Goal: Task Accomplishment & Management: Use online tool/utility

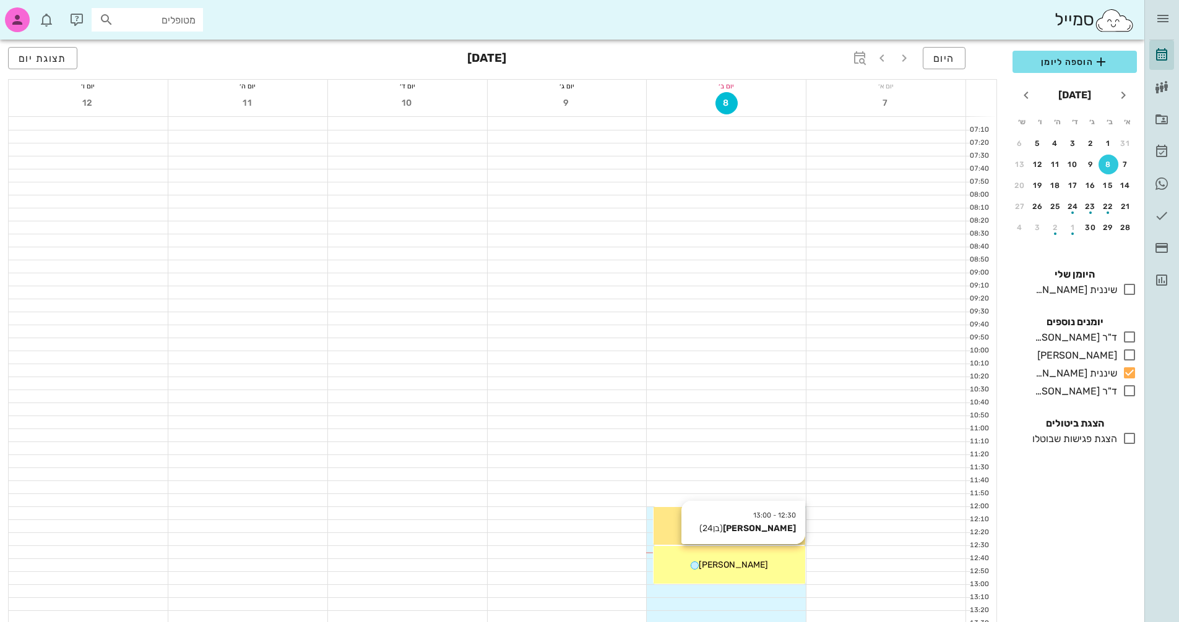
scroll to position [338, 0]
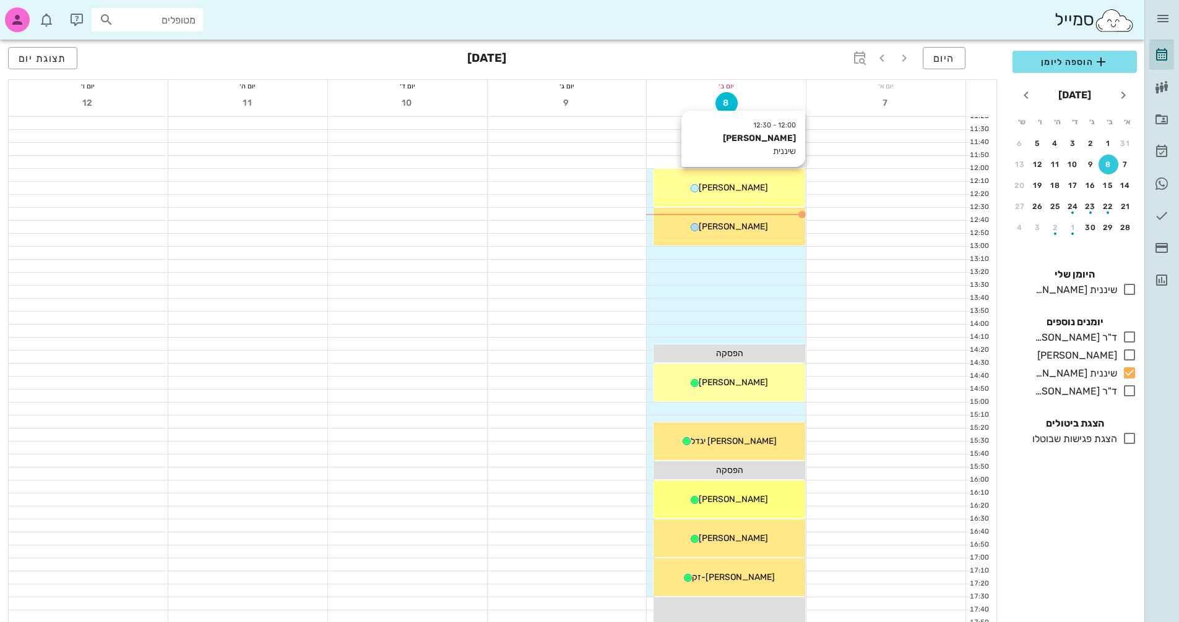
click at [760, 205] on div "12:00 - 12:30 [PERSON_NAME] שיננית [PERSON_NAME]" at bounding box center [729, 188] width 152 height 38
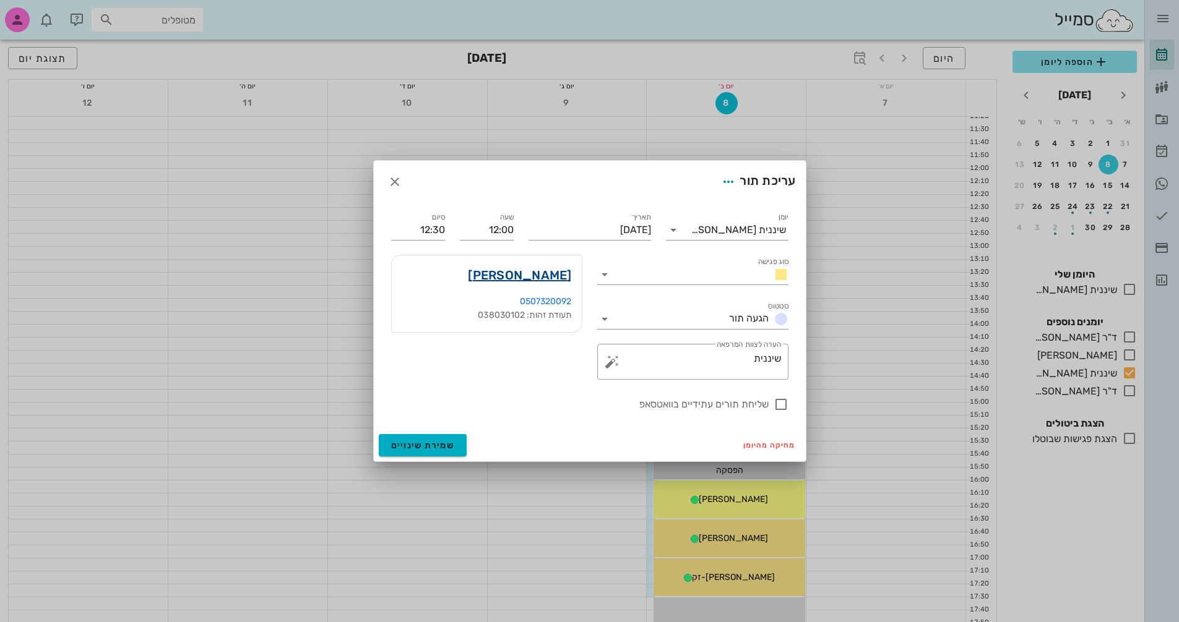
click at [548, 279] on link "[PERSON_NAME]" at bounding box center [519, 275] width 103 height 20
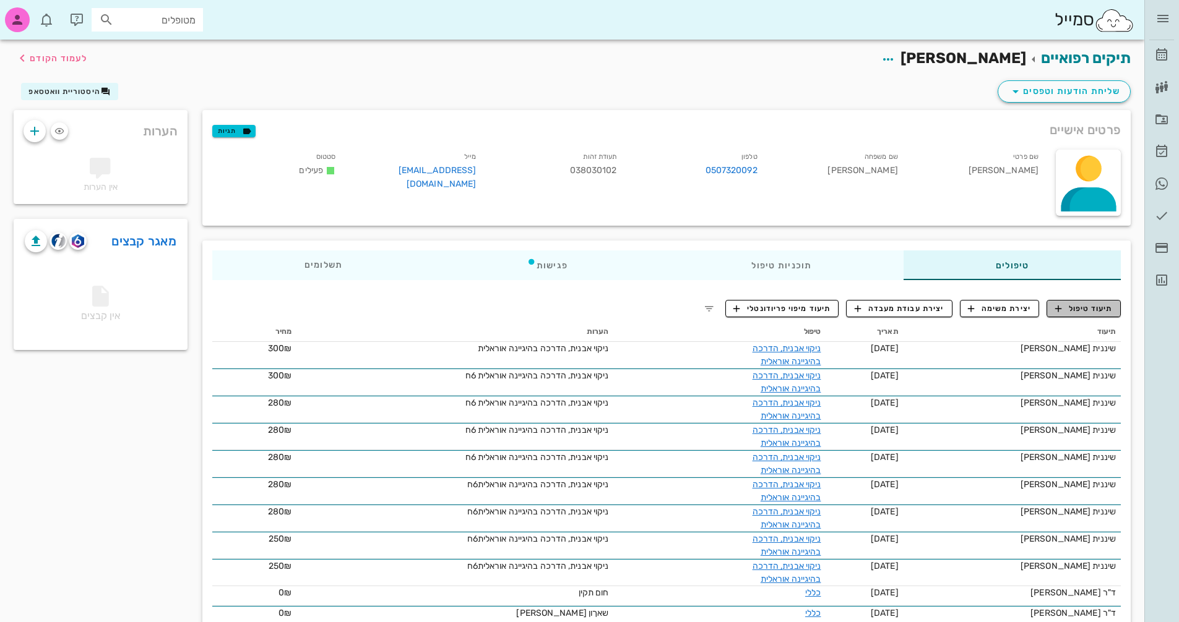
click at [1074, 309] on span "תיעוד טיפול" at bounding box center [1084, 308] width 58 height 11
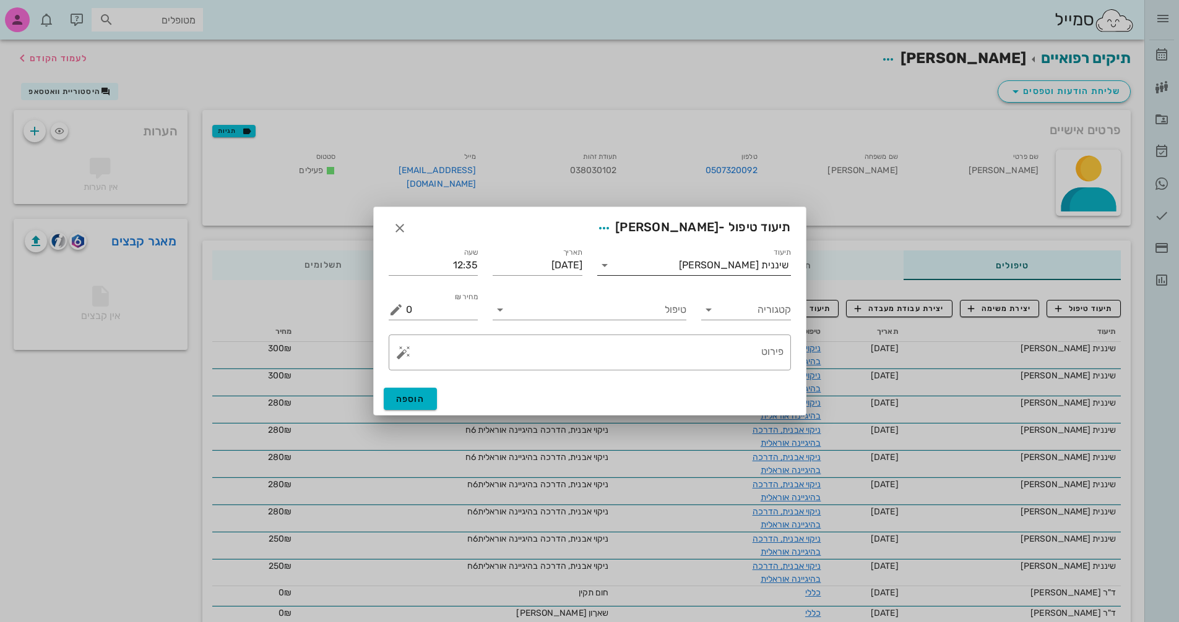
click at [668, 263] on input "תיעוד" at bounding box center [646, 266] width 64 height 20
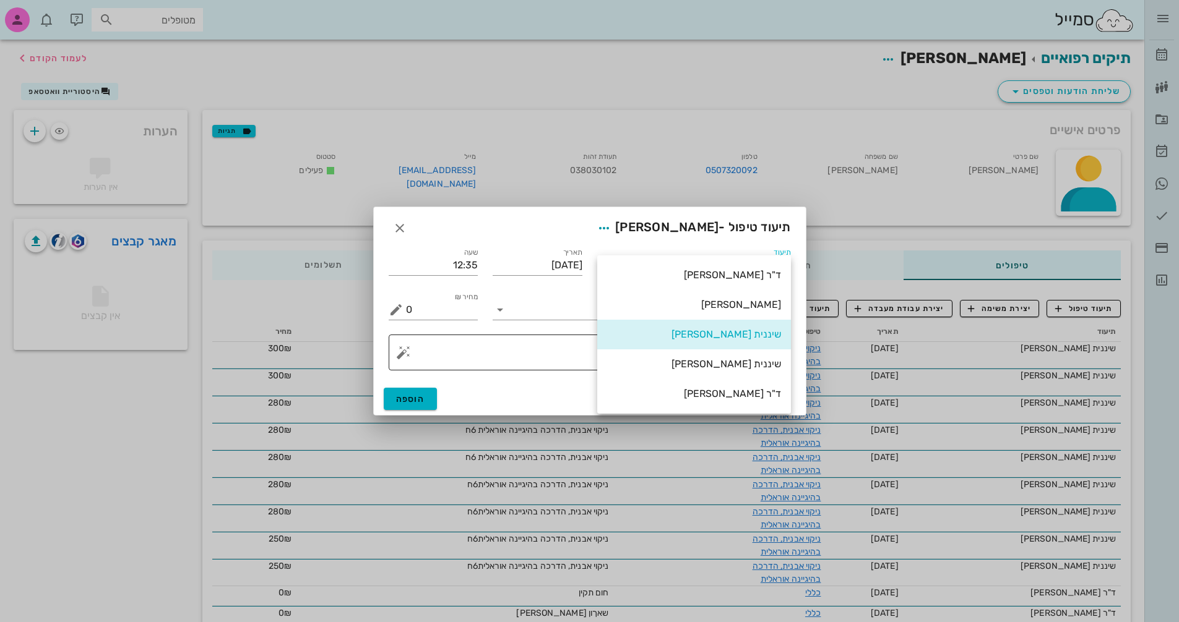
click at [746, 363] on div "שיננית [PERSON_NAME]" at bounding box center [694, 364] width 174 height 12
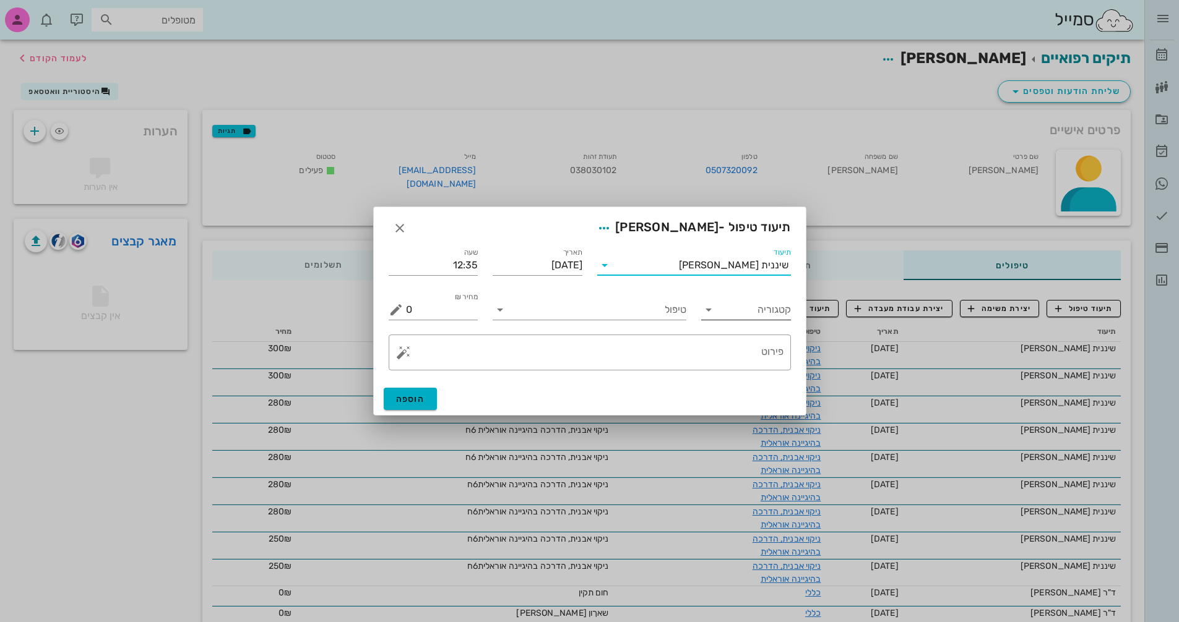
click at [721, 311] on input "קטגוריה" at bounding box center [756, 310] width 70 height 20
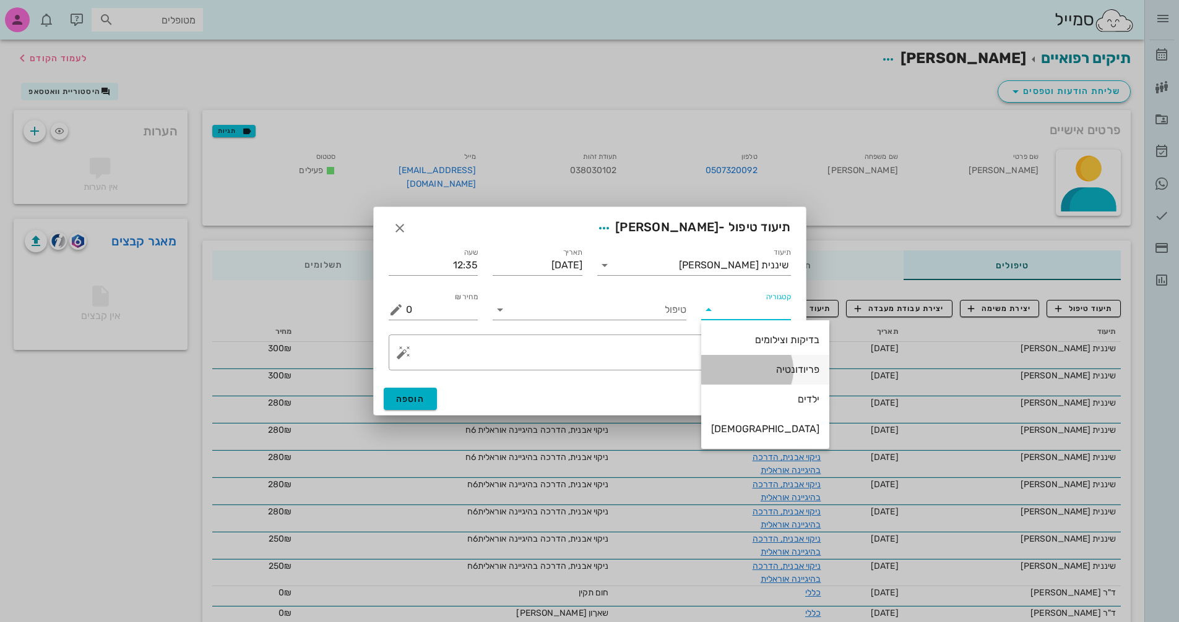
click at [742, 370] on div "פריודונטיה" at bounding box center [765, 370] width 108 height 12
type input "פריודונטיה"
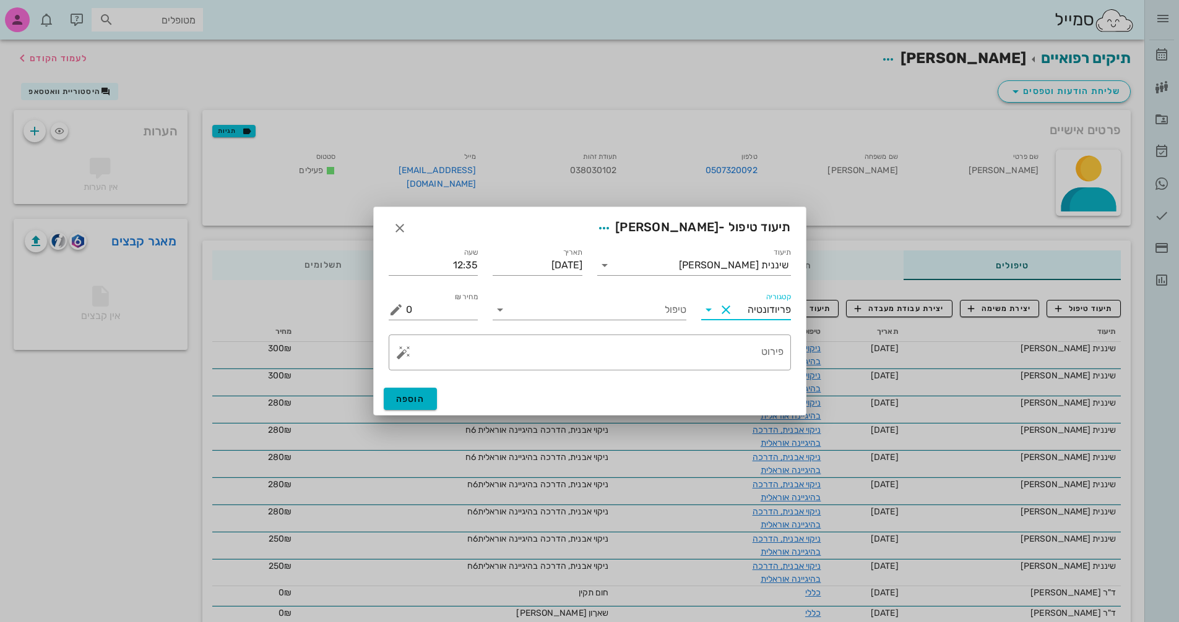
click at [572, 321] on div "טיפול" at bounding box center [589, 305] width 208 height 45
click at [578, 309] on input "טיפול" at bounding box center [598, 310] width 176 height 20
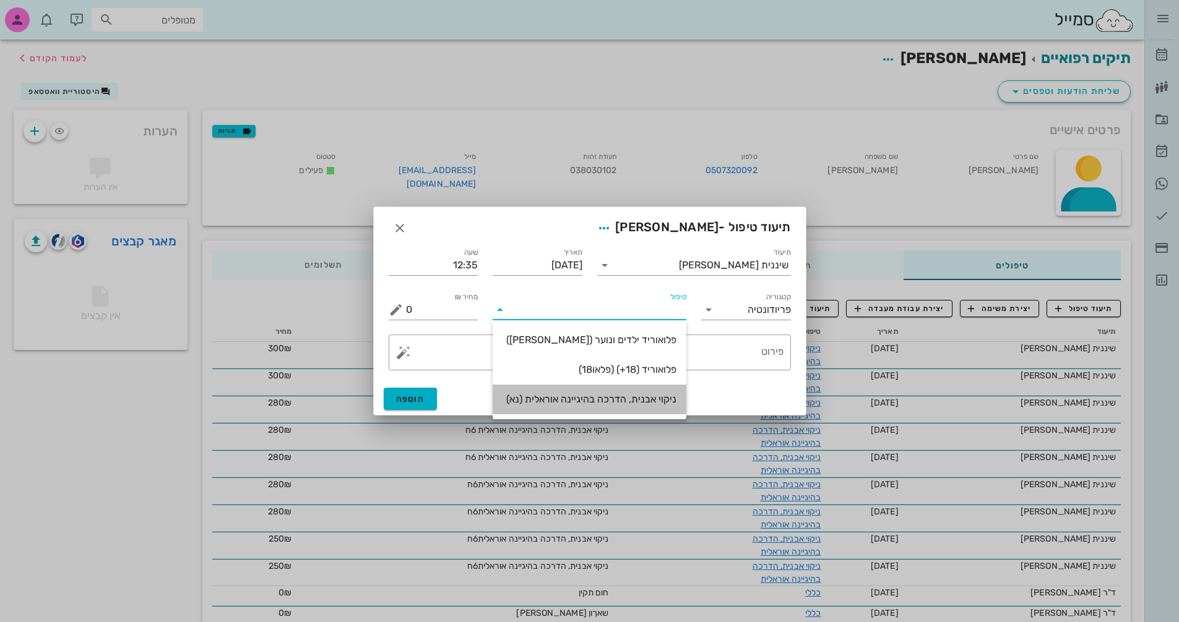
click at [611, 402] on div "ניקוי אבנית, הדרכה בהיגיינה אוראלית (נא)" at bounding box center [589, 399] width 174 height 12
type input "300"
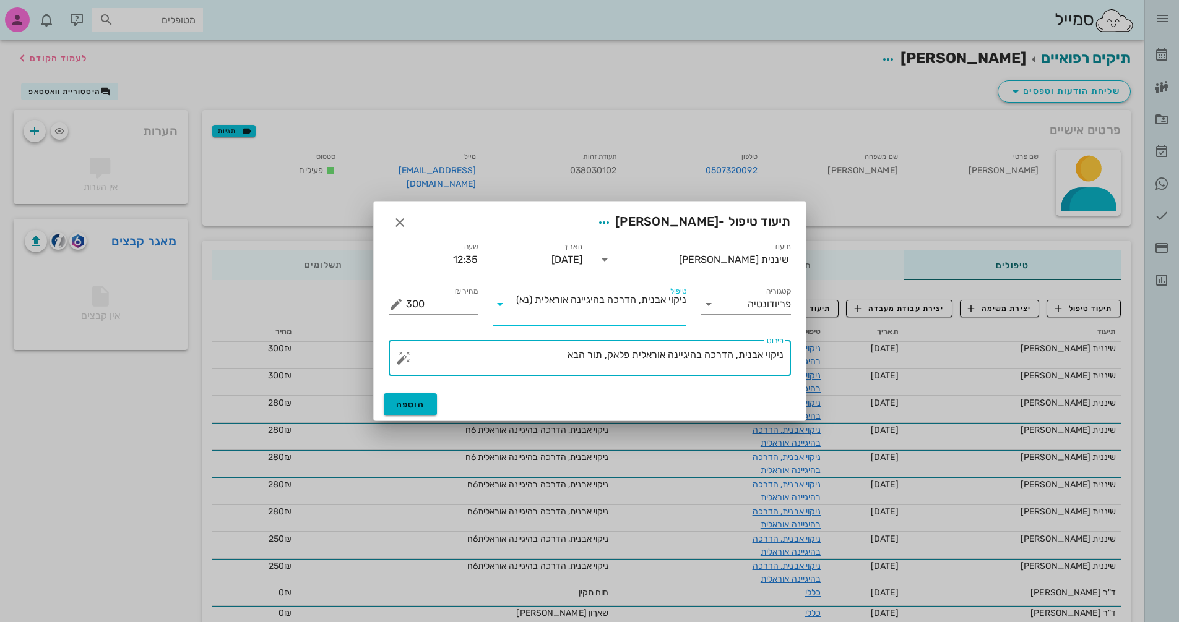
click at [545, 355] on textarea "ניקוי אבנית, הדרכה בהיגיינה אוראלית פלאק, תור הבא" at bounding box center [594, 361] width 377 height 30
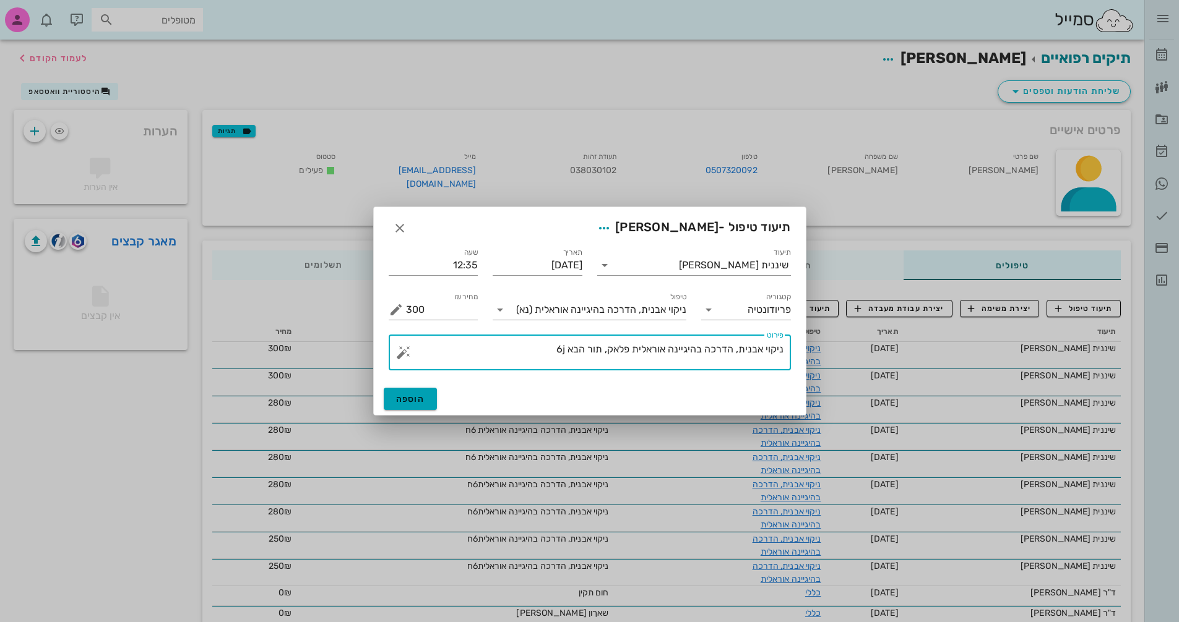
type textarea "ניקוי אבנית, הדרכה בהיגיינה אוראלית פלאק, תור הבא 6j"
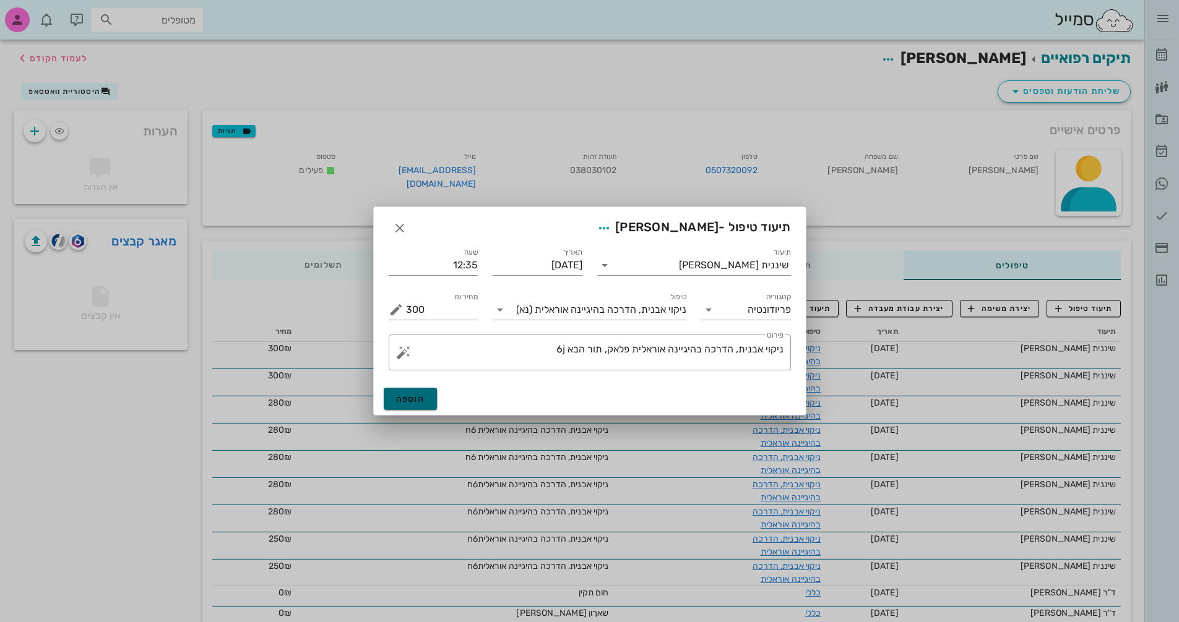
click at [413, 395] on span "הוספה" at bounding box center [410, 399] width 29 height 11
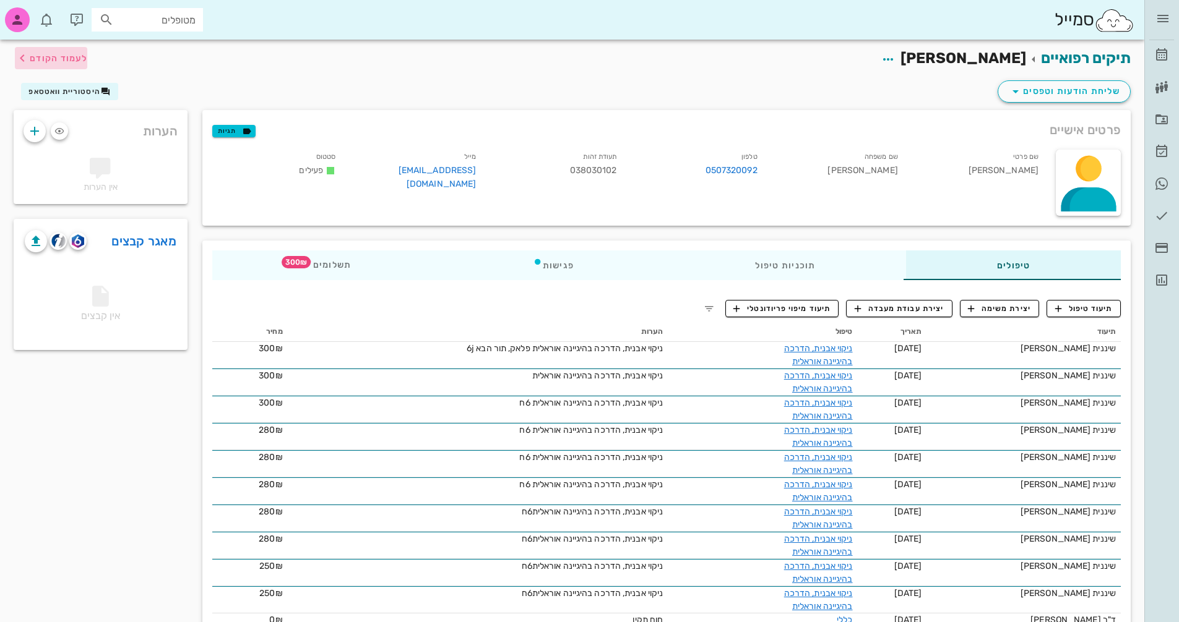
click at [73, 64] on span "לעמוד הקודם" at bounding box center [51, 58] width 72 height 15
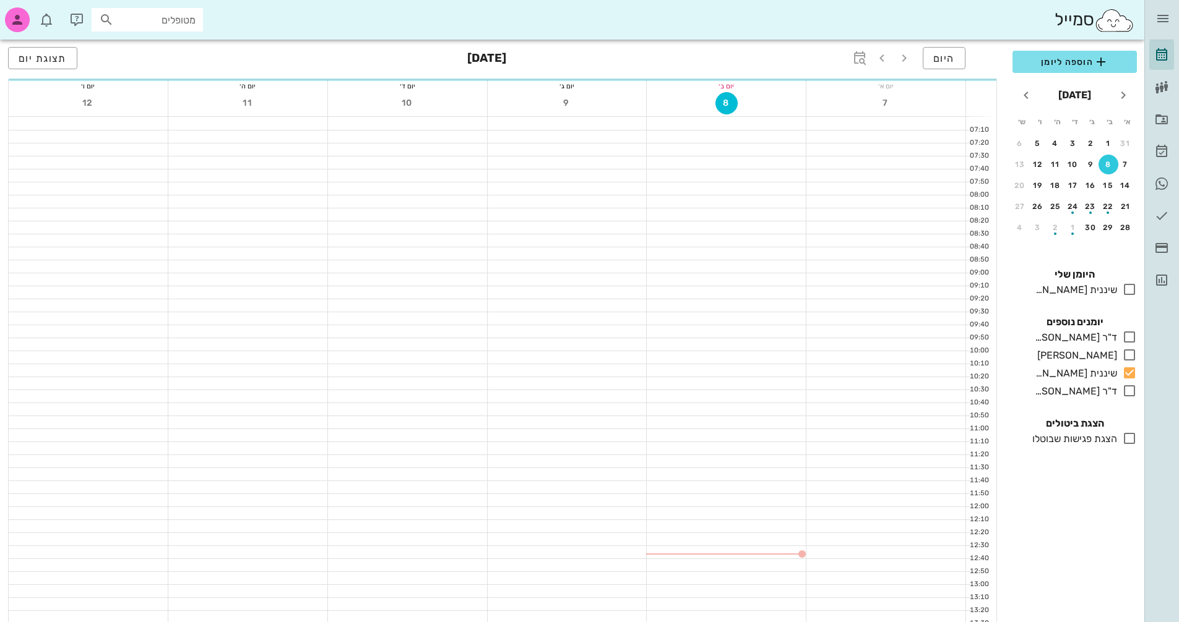
scroll to position [338, 0]
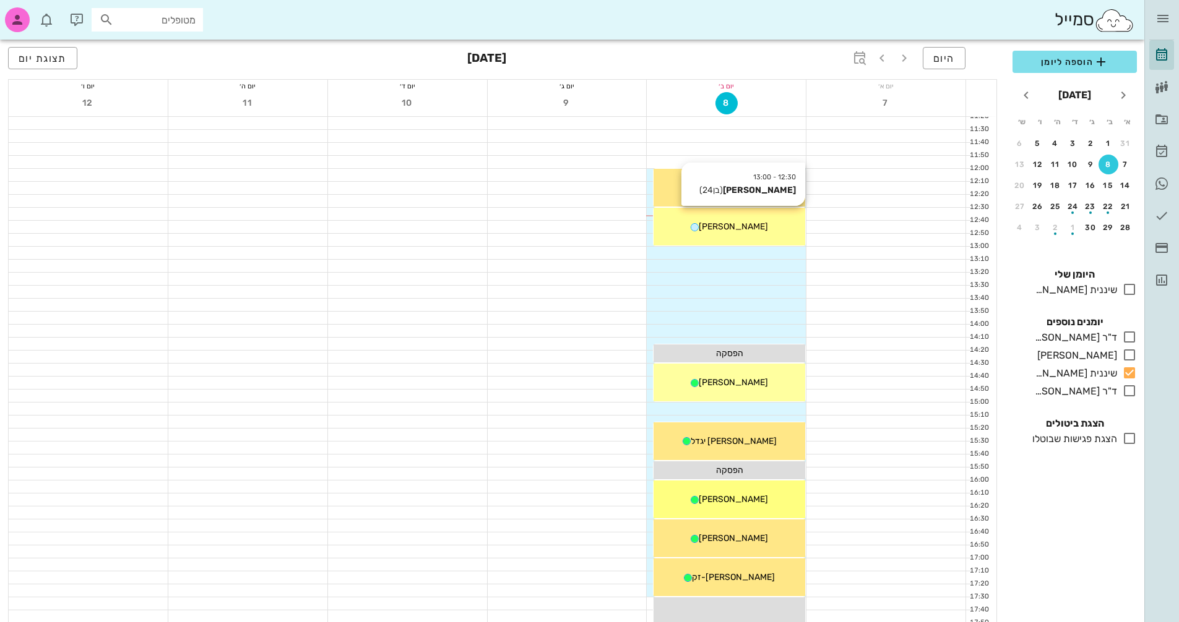
click at [746, 240] on div "12:30 - 13:00 [PERSON_NAME] (בן 24 ) [PERSON_NAME]" at bounding box center [729, 227] width 152 height 38
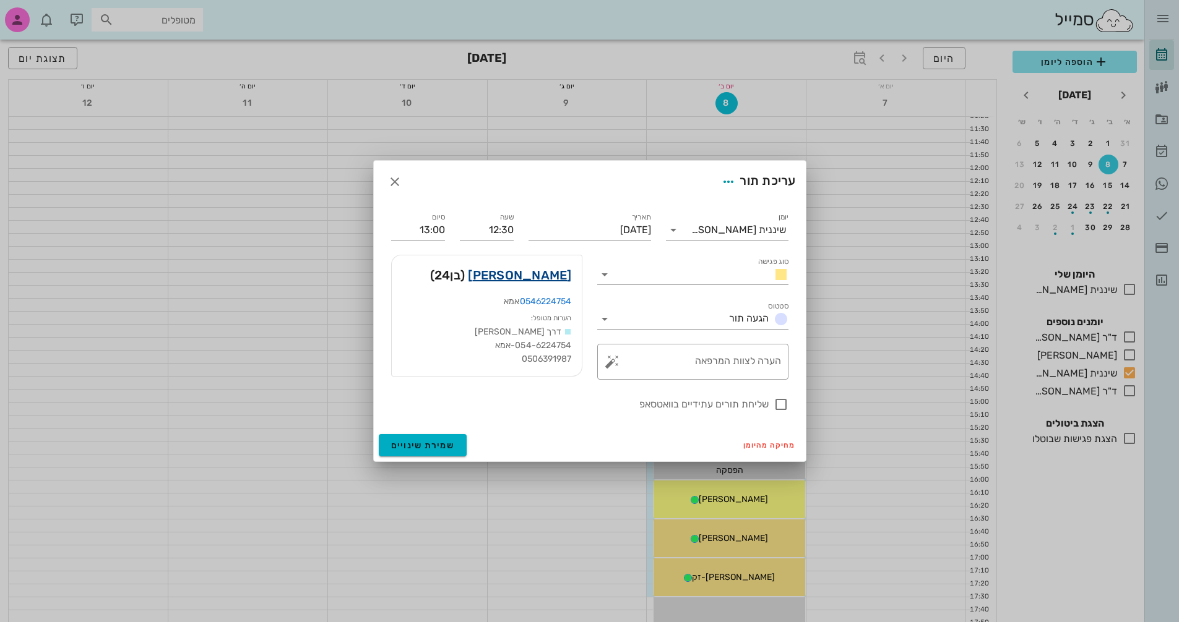
click at [553, 278] on link "[PERSON_NAME]" at bounding box center [519, 275] width 103 height 20
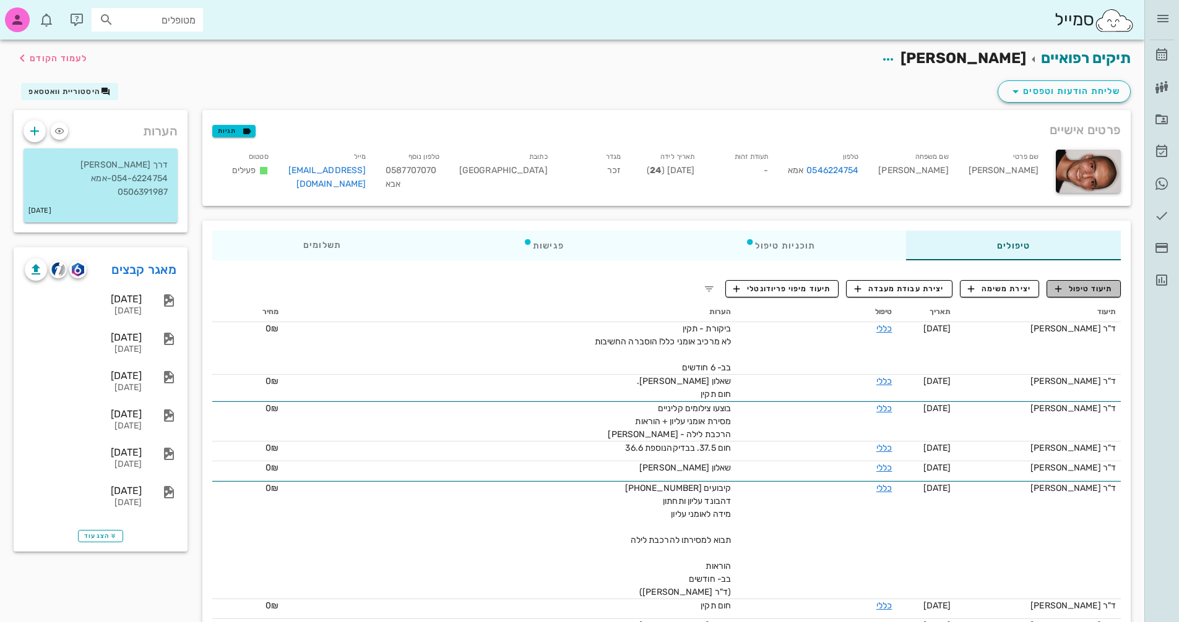
click at [1081, 291] on span "תיעוד טיפול" at bounding box center [1084, 288] width 58 height 11
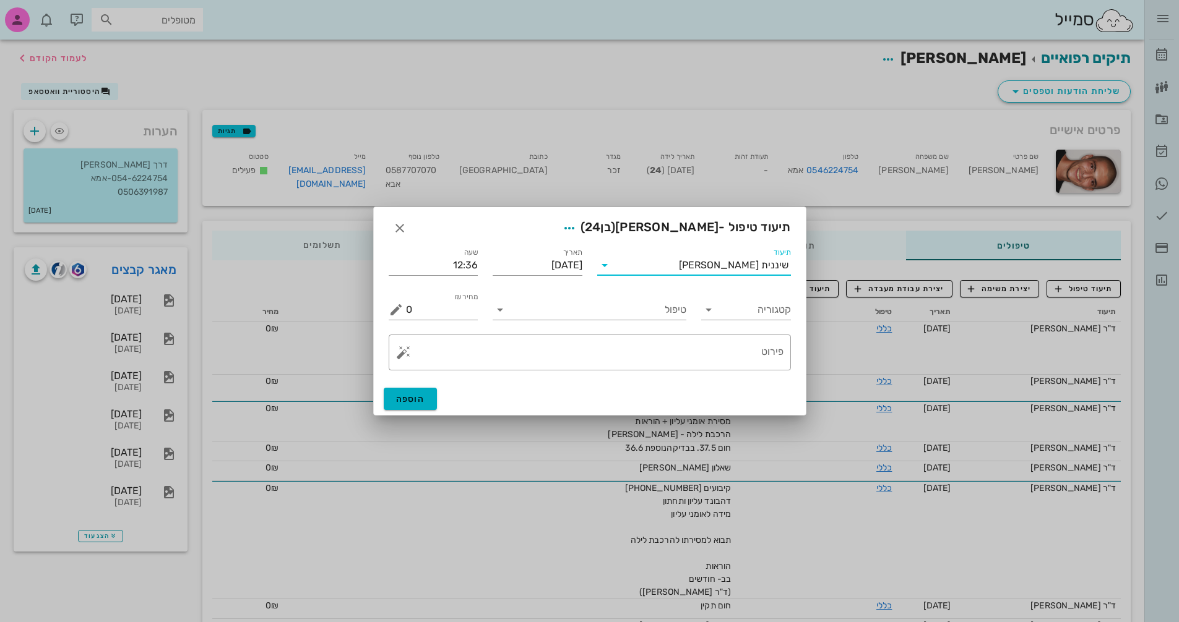
click at [679, 274] on input "תיעוד" at bounding box center [646, 266] width 64 height 20
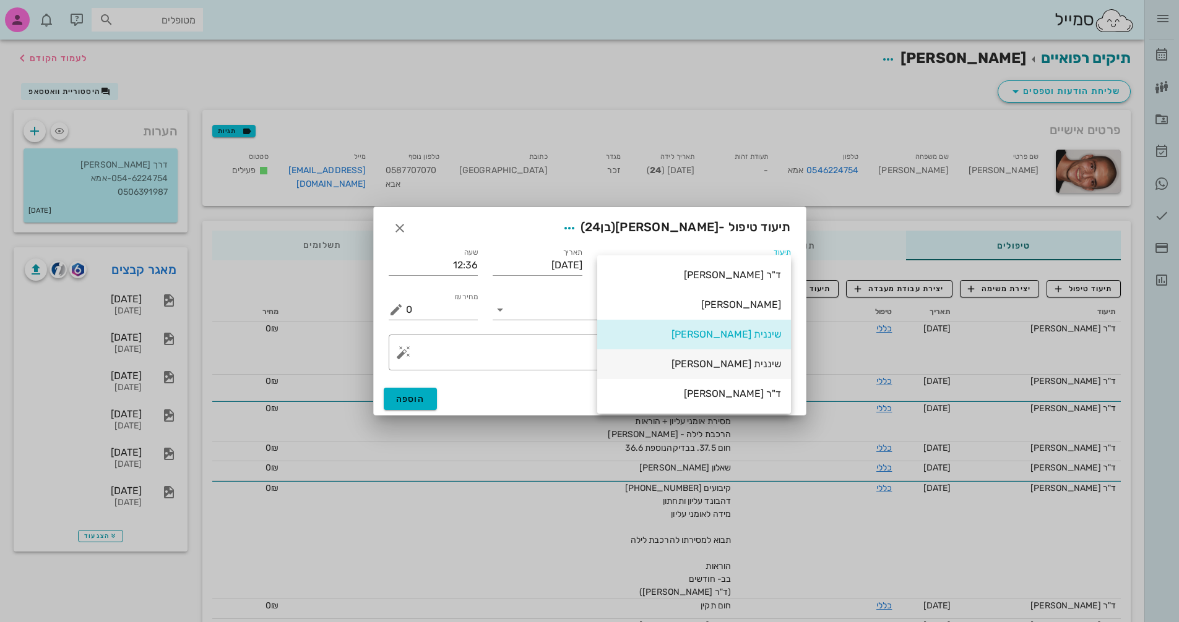
click at [755, 366] on div "שיננית [PERSON_NAME]" at bounding box center [694, 364] width 174 height 12
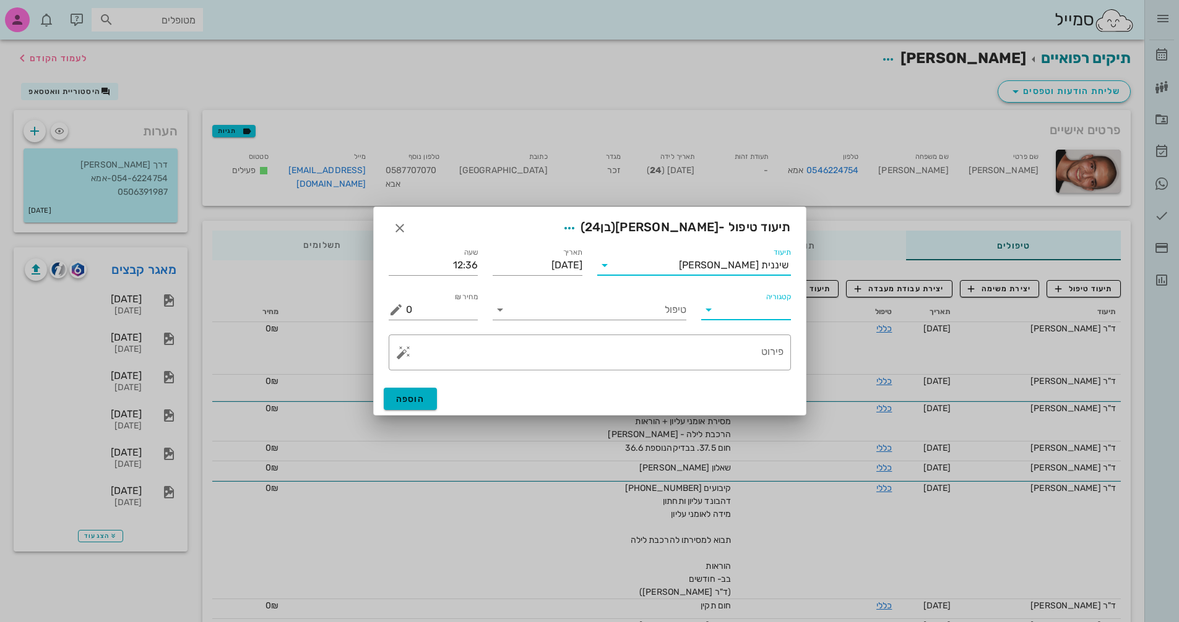
click at [729, 317] on input "קטגוריה" at bounding box center [756, 310] width 70 height 20
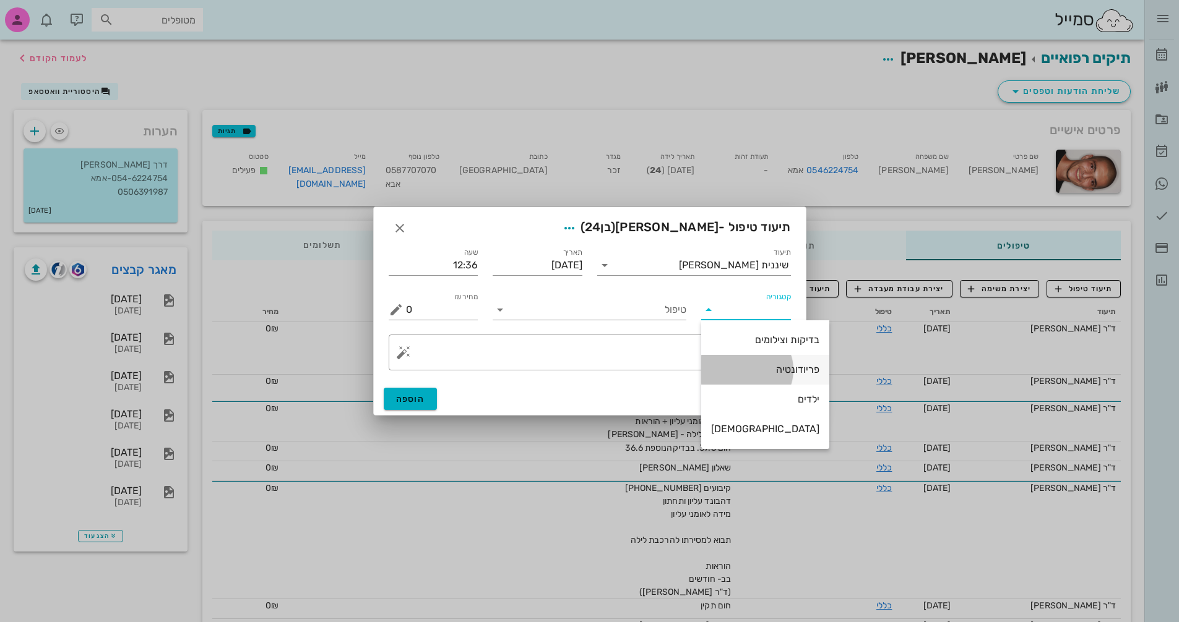
click at [757, 368] on div "פריודונטיה" at bounding box center [765, 370] width 108 height 12
type input "פריודונטיה"
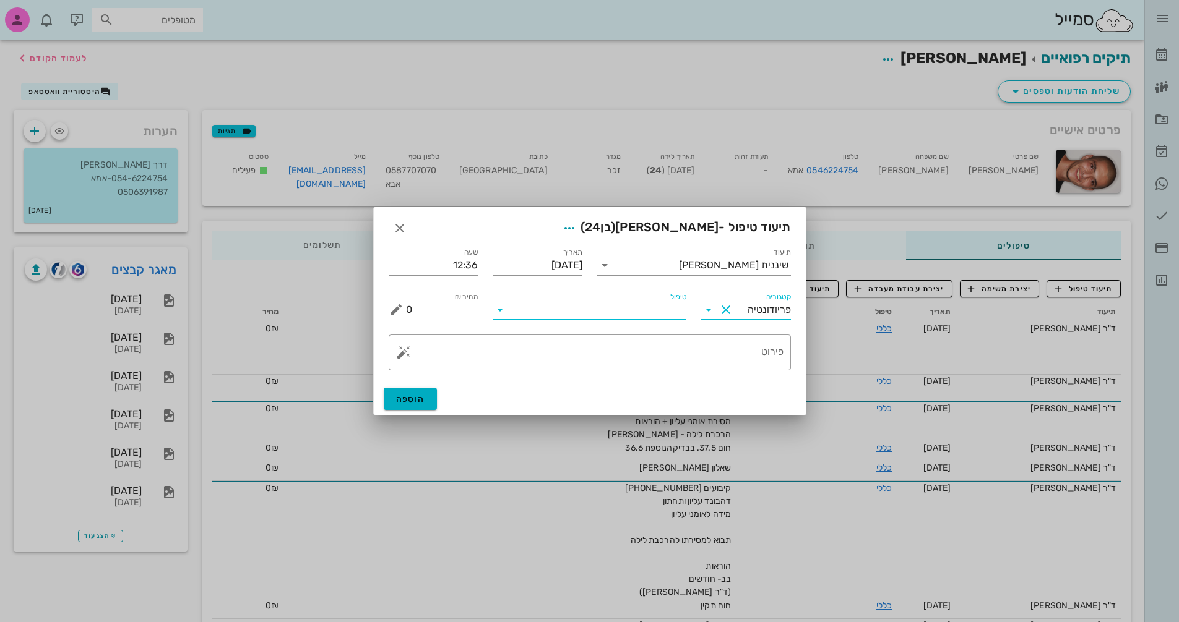
drag, startPoint x: 600, startPoint y: 302, endPoint x: 610, endPoint y: 312, distance: 14.4
click at [600, 303] on input "טיפול" at bounding box center [598, 310] width 176 height 20
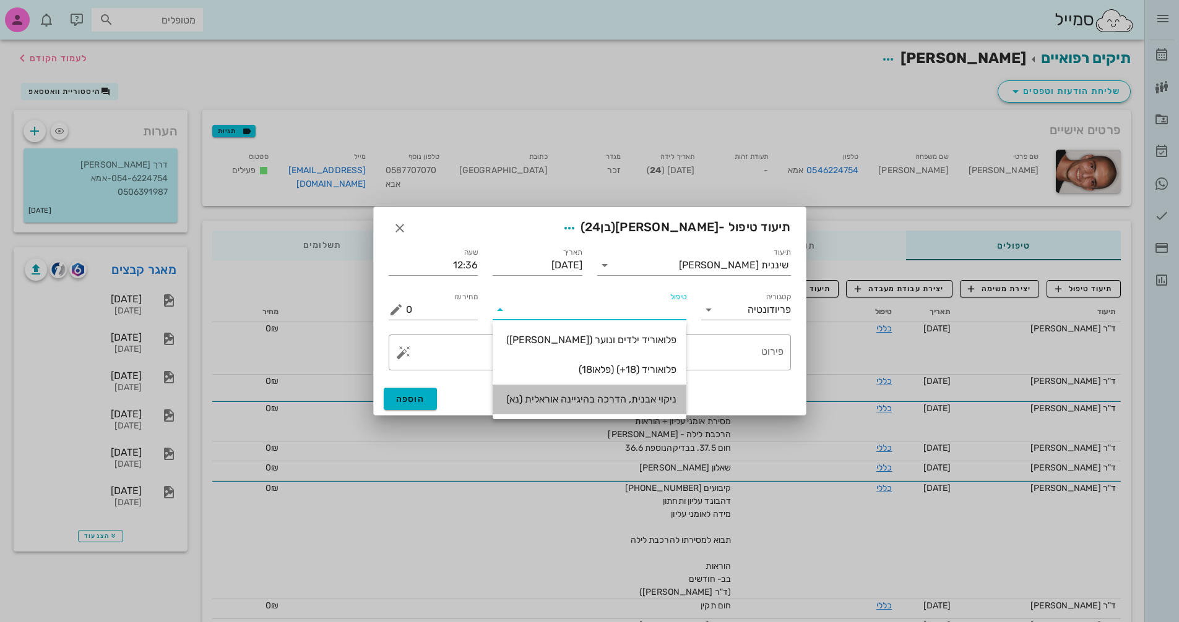
click at [596, 397] on div "ניקוי אבנית, הדרכה בהיגיינה אוראלית (נא)" at bounding box center [589, 399] width 174 height 12
type input "300"
type textarea "ניקוי אבנית, הדרכה בהיגיינה אוראלית פלאק, תור הבא"
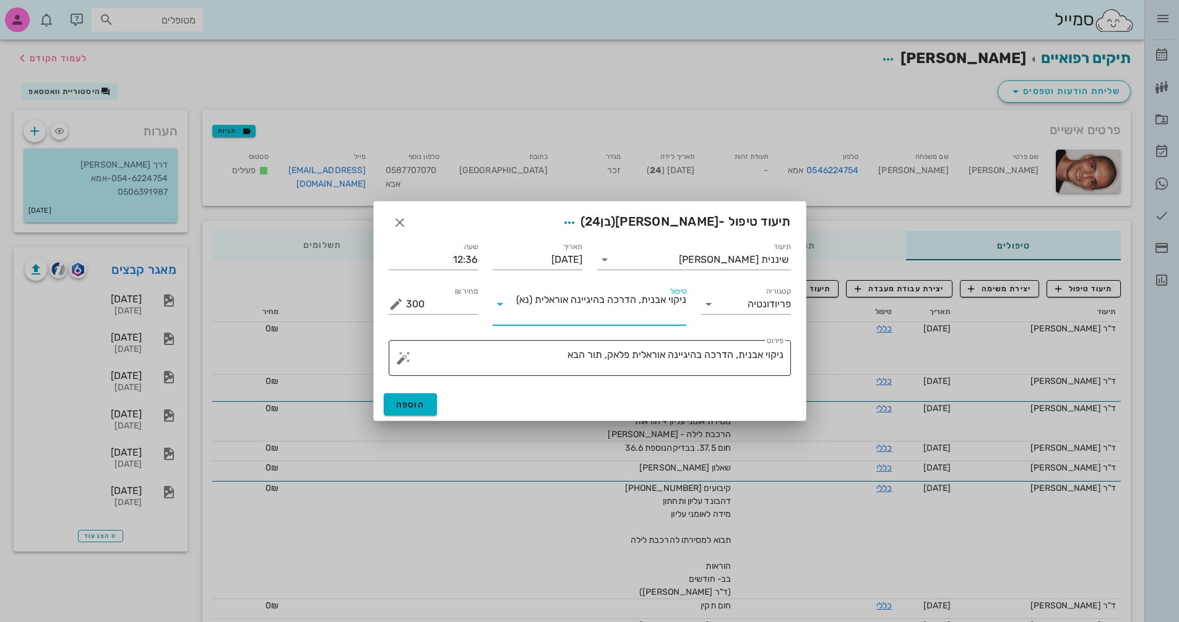
click at [606, 354] on textarea "ניקוי אבנית, הדרכה בהיגיינה אוראלית פלאק, תור הבא" at bounding box center [594, 361] width 377 height 30
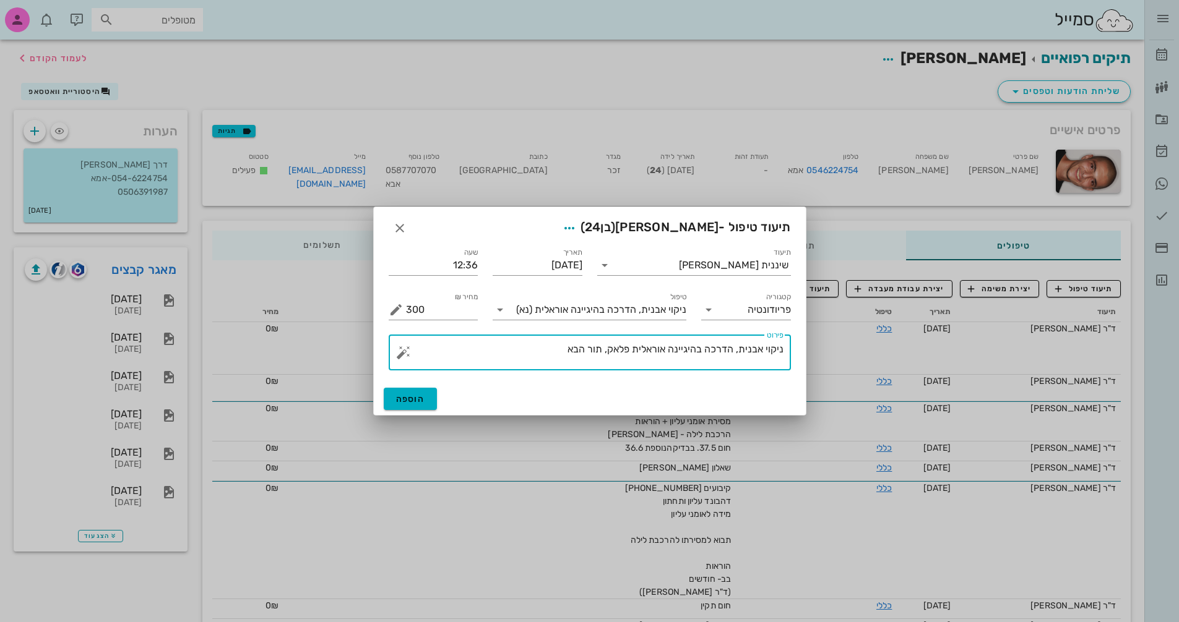
click at [987, 486] on div at bounding box center [589, 311] width 1179 height 622
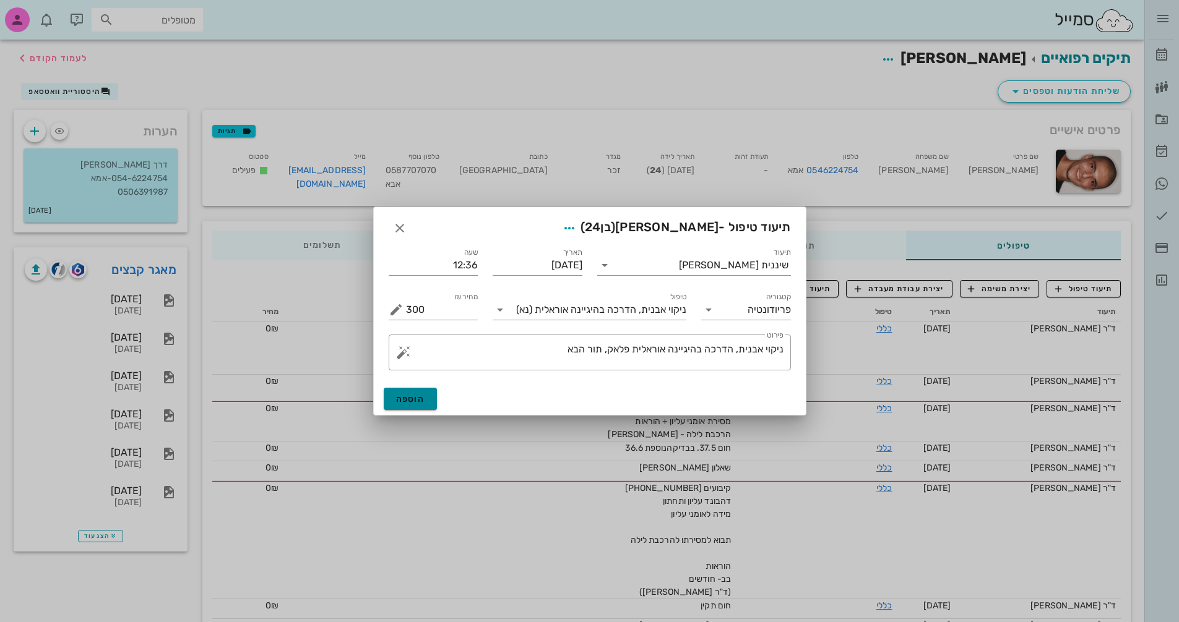
click at [402, 399] on span "הוספה" at bounding box center [410, 399] width 29 height 11
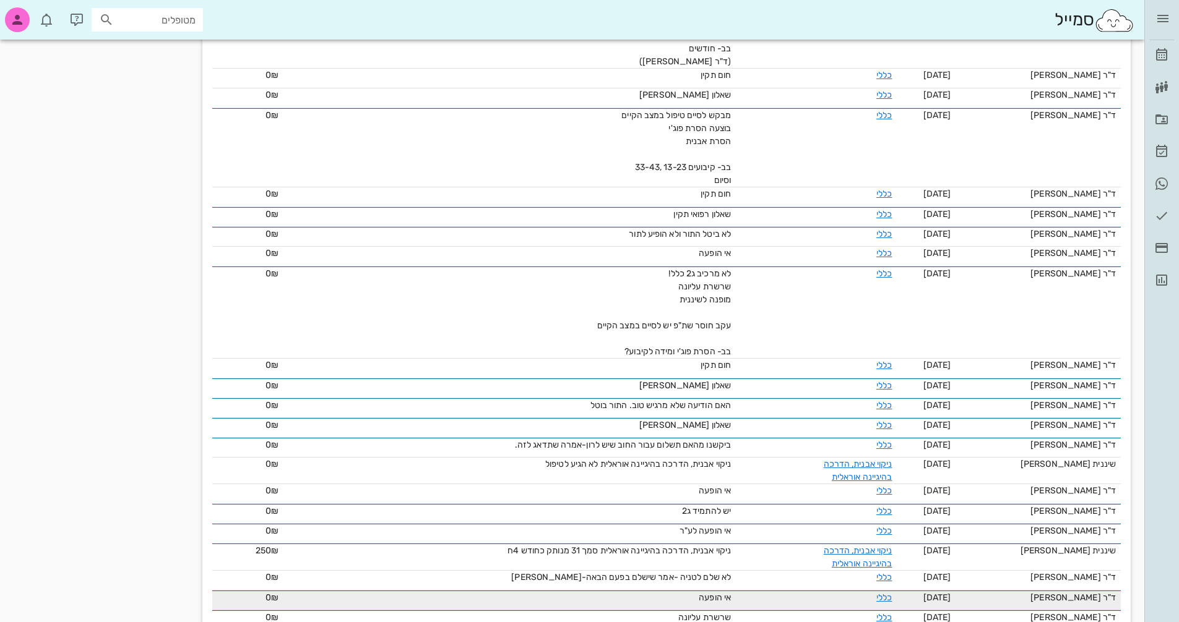
scroll to position [619, 0]
